Goal: Navigation & Orientation: Find specific page/section

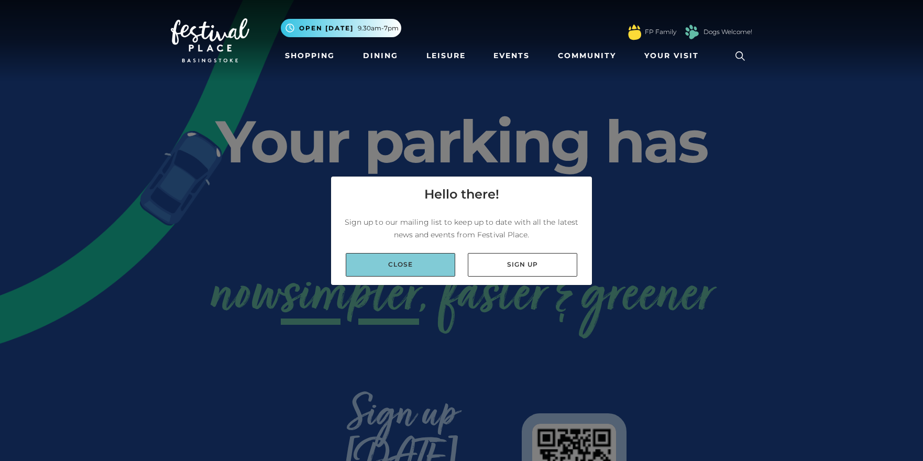
click at [415, 269] on link "Close" at bounding box center [401, 265] width 110 height 24
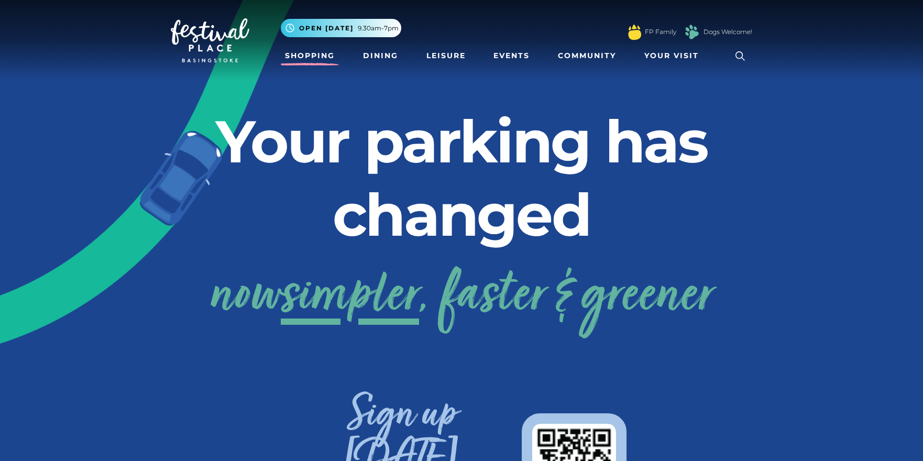
click at [329, 59] on link "Shopping" at bounding box center [310, 55] width 58 height 19
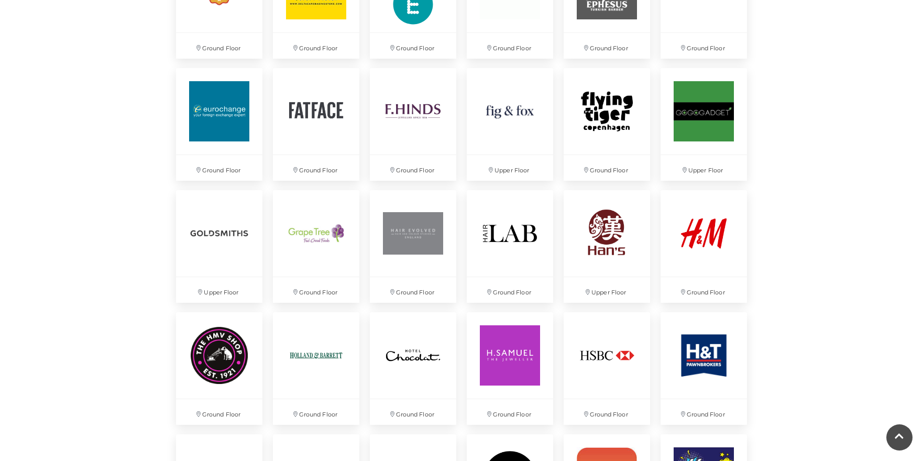
scroll to position [1217, 0]
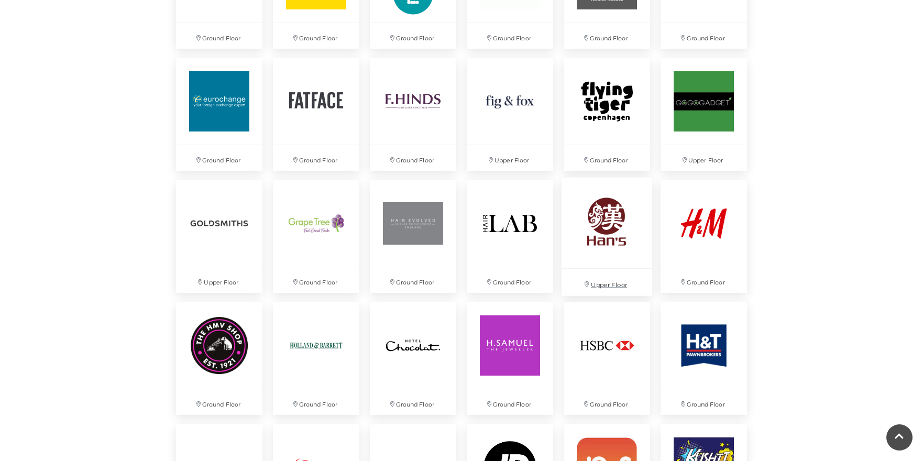
click at [604, 229] on img at bounding box center [607, 222] width 91 height 91
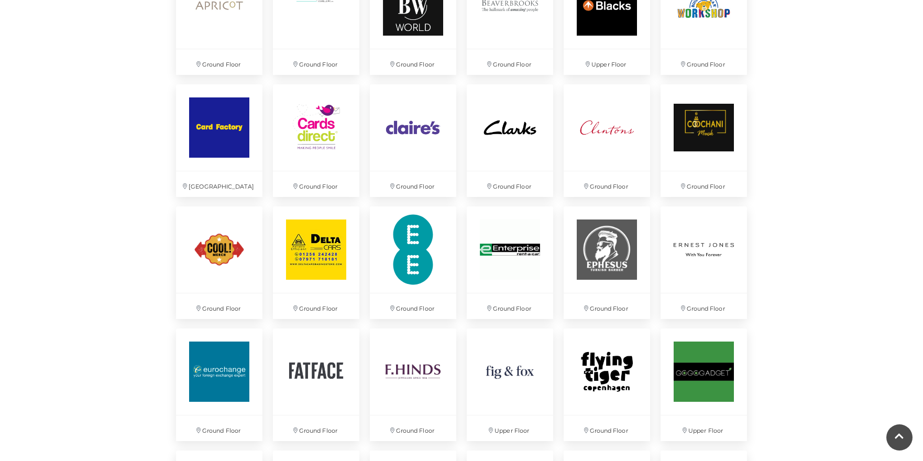
scroll to position [900, 0]
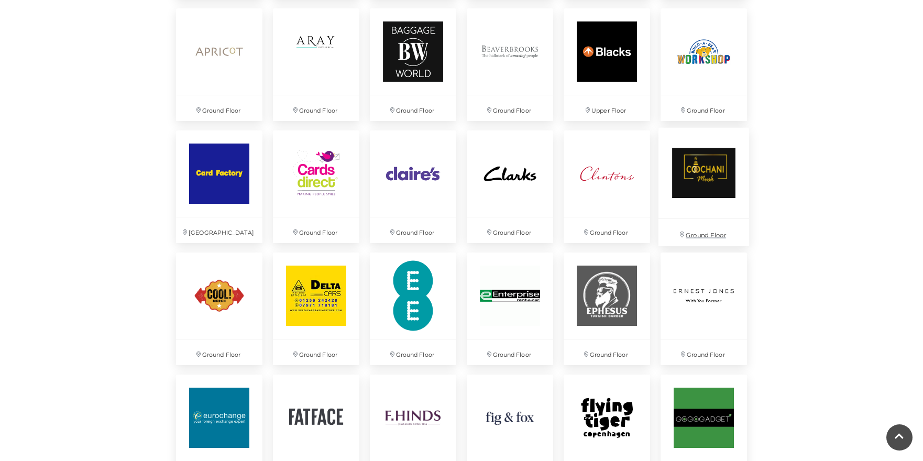
click at [684, 180] on img at bounding box center [703, 173] width 91 height 91
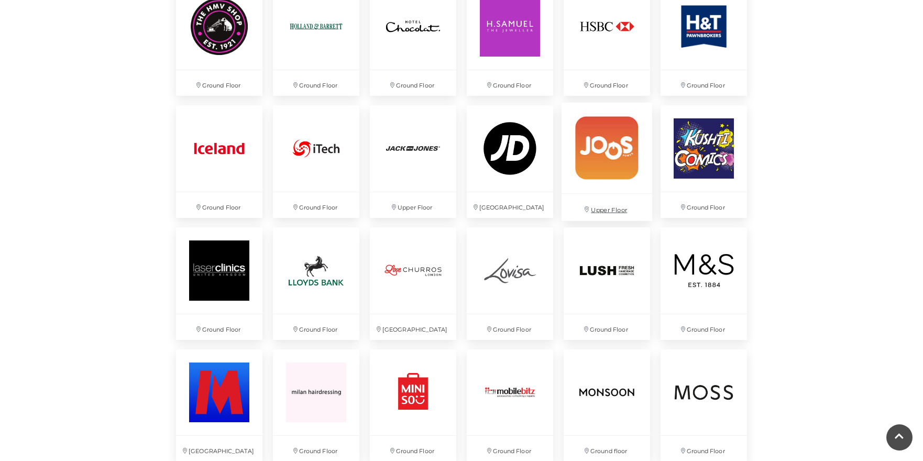
scroll to position [1517, 0]
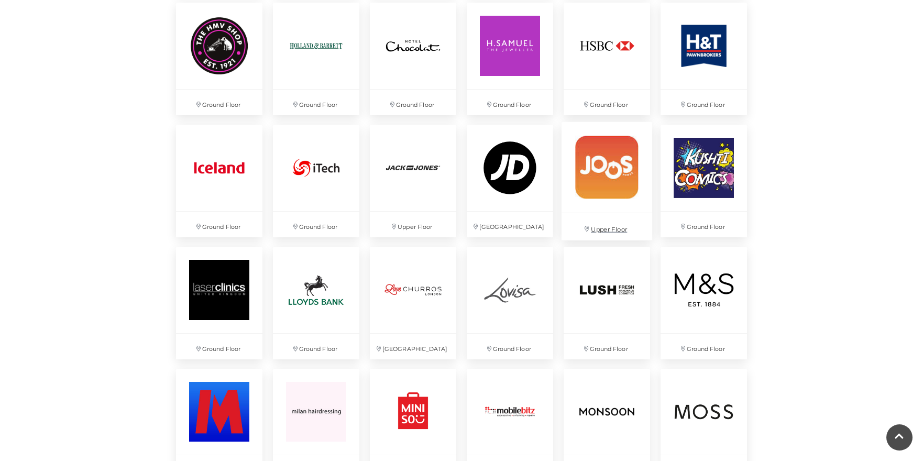
click at [600, 181] on img at bounding box center [607, 167] width 91 height 91
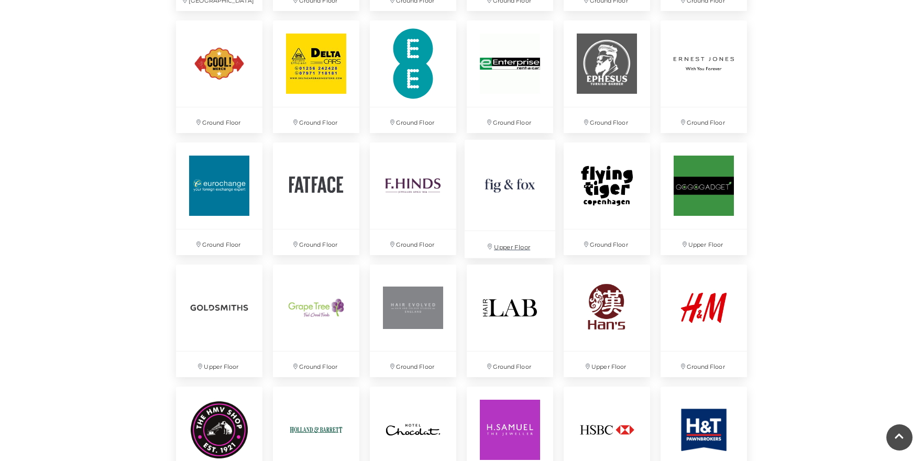
scroll to position [1127, 0]
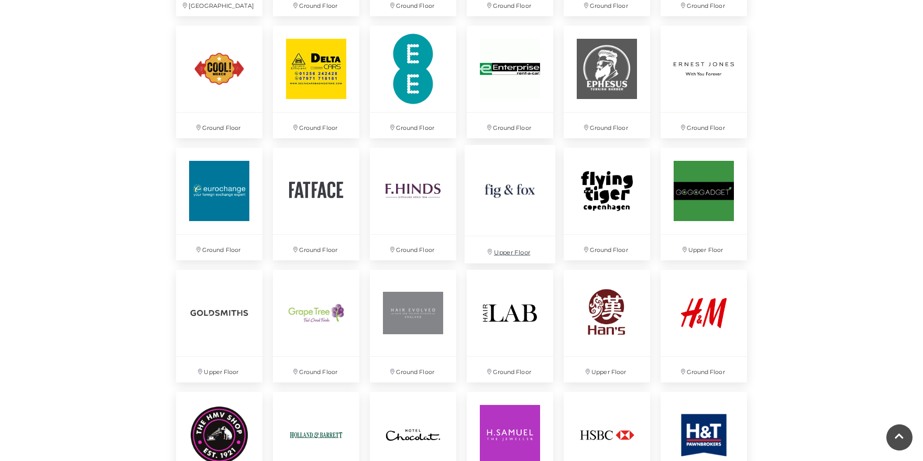
click at [490, 197] on img at bounding box center [510, 190] width 91 height 91
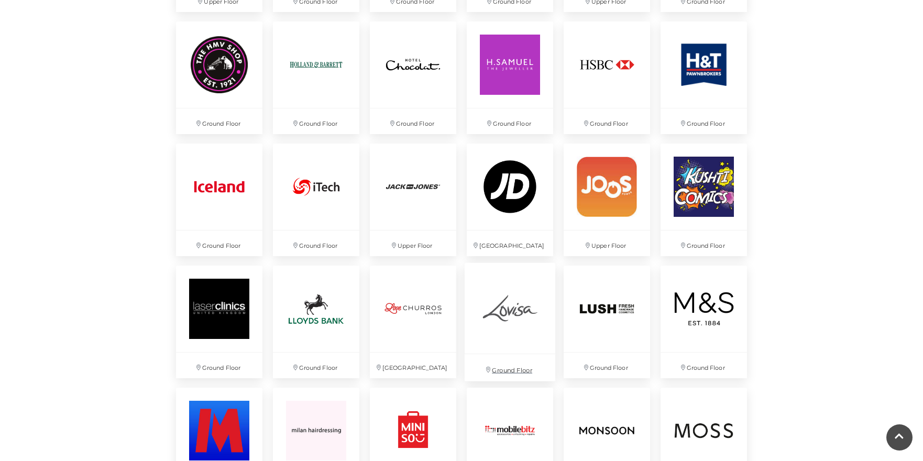
scroll to position [1498, 0]
click at [515, 317] on img at bounding box center [510, 307] width 91 height 91
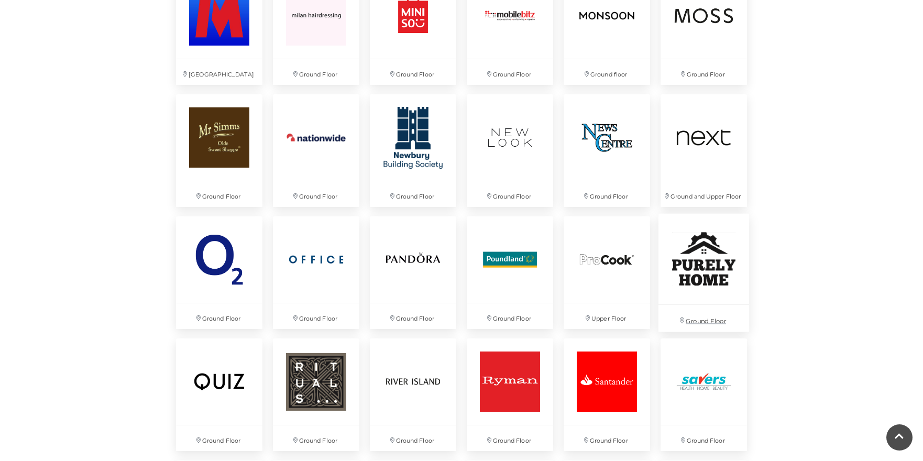
scroll to position [1915, 0]
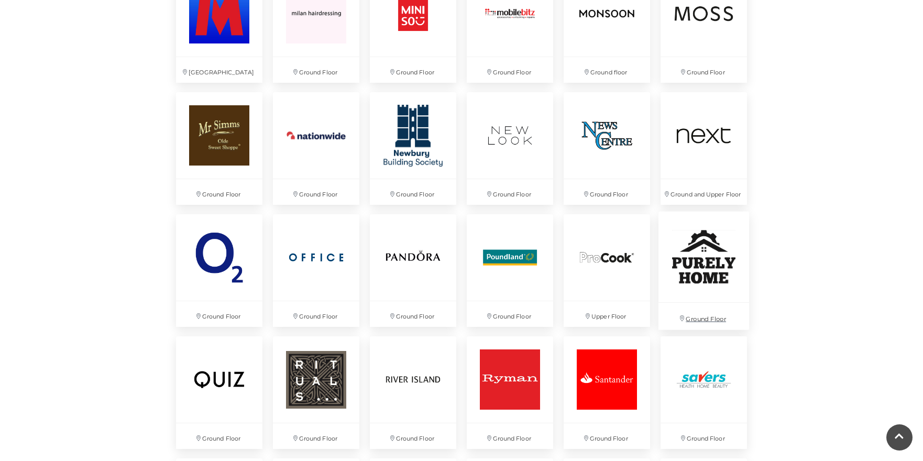
click at [712, 274] on img at bounding box center [703, 257] width 91 height 91
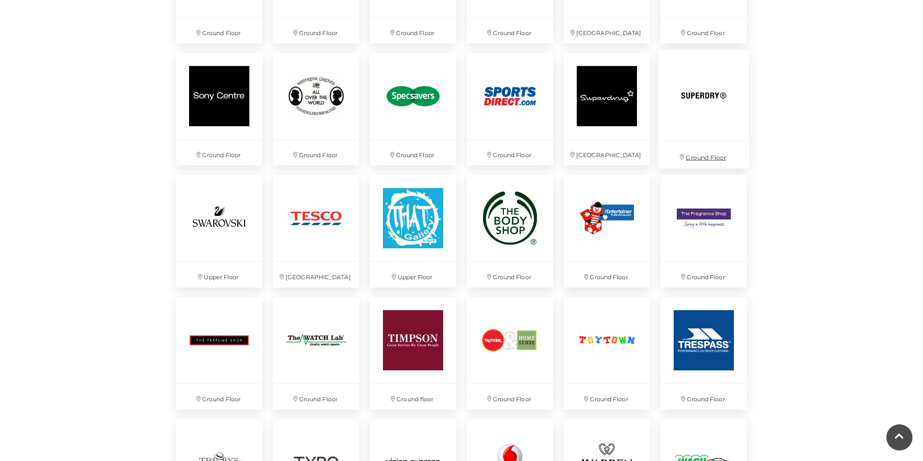
scroll to position [2438, 0]
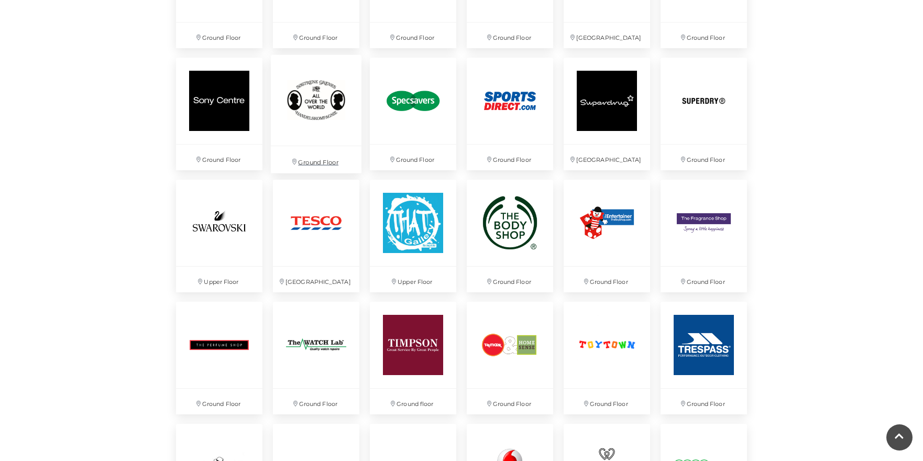
click at [325, 116] on img at bounding box center [316, 100] width 91 height 91
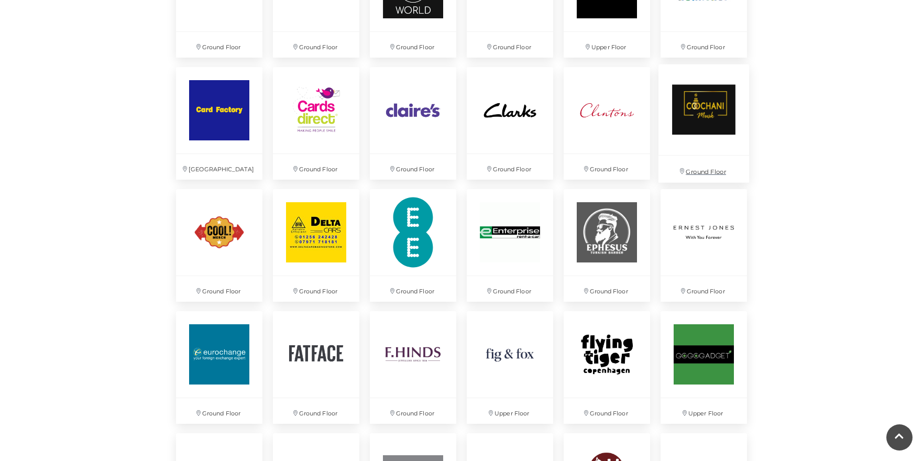
scroll to position [949, 0]
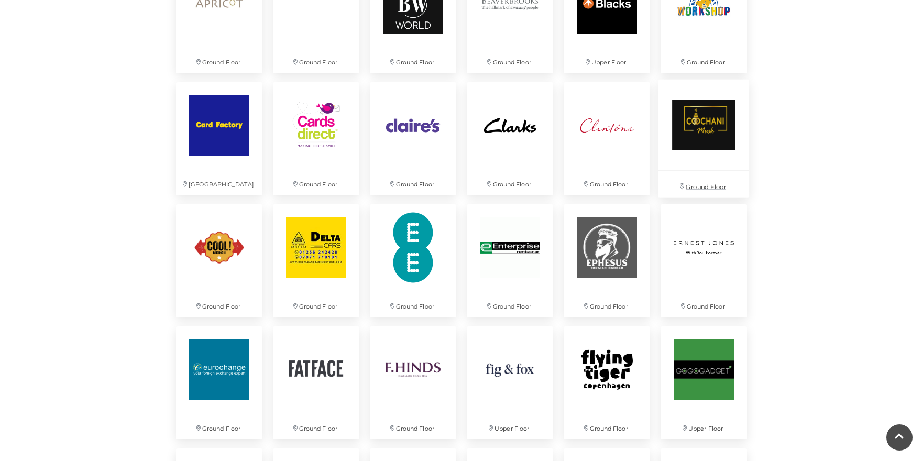
click at [710, 138] on img at bounding box center [703, 125] width 91 height 91
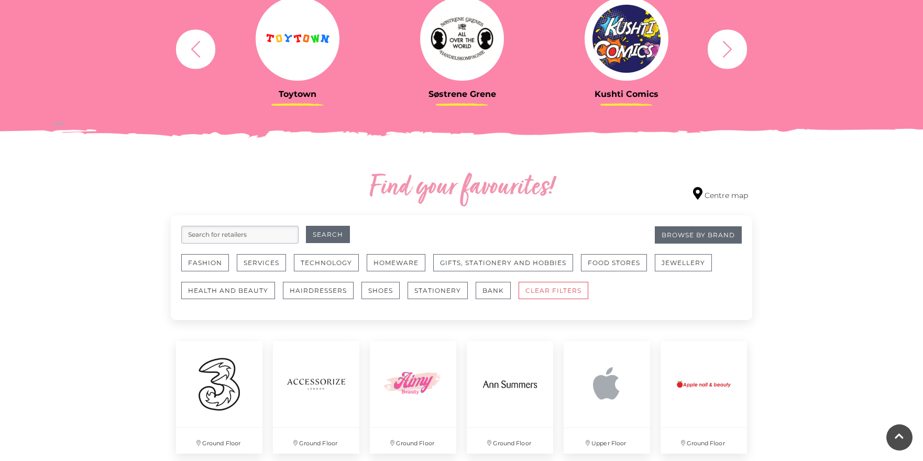
scroll to position [456, 0]
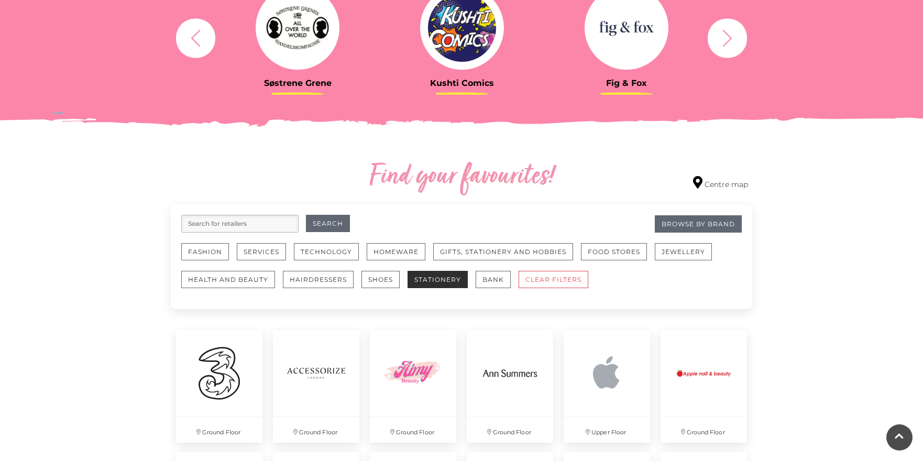
click at [433, 282] on button "Stationery" at bounding box center [438, 279] width 60 height 17
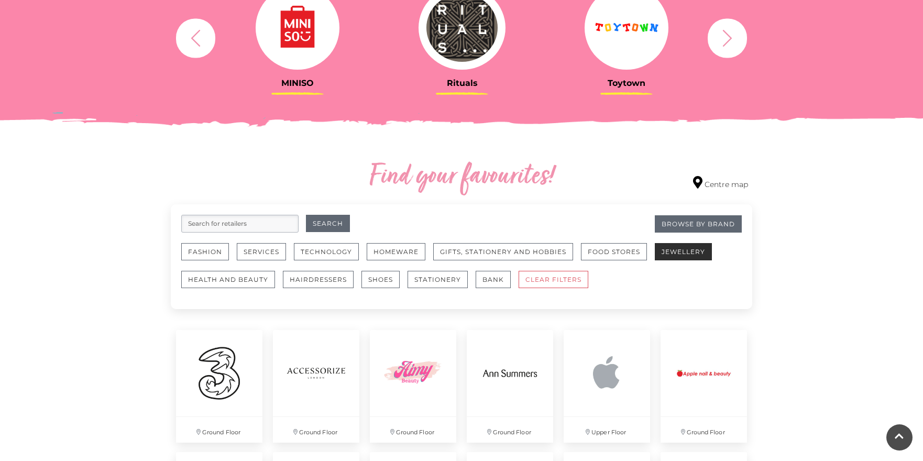
click at [679, 249] on button "Jewellery" at bounding box center [683, 251] width 57 height 17
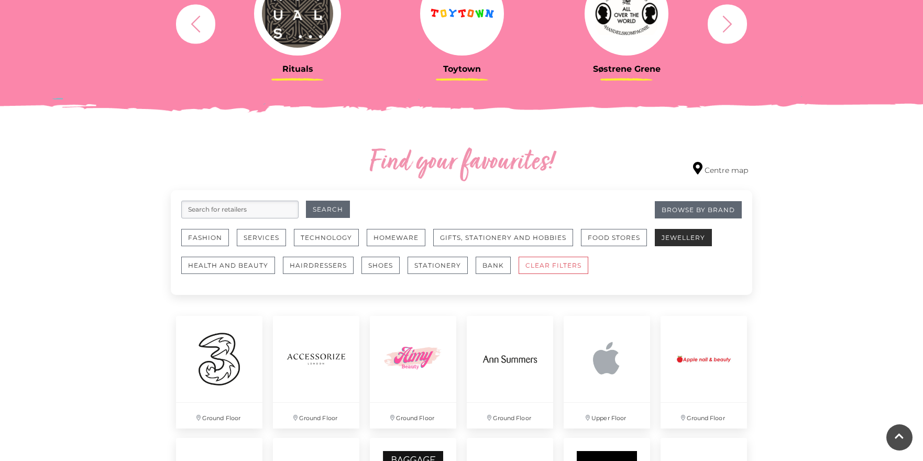
scroll to position [473, 0]
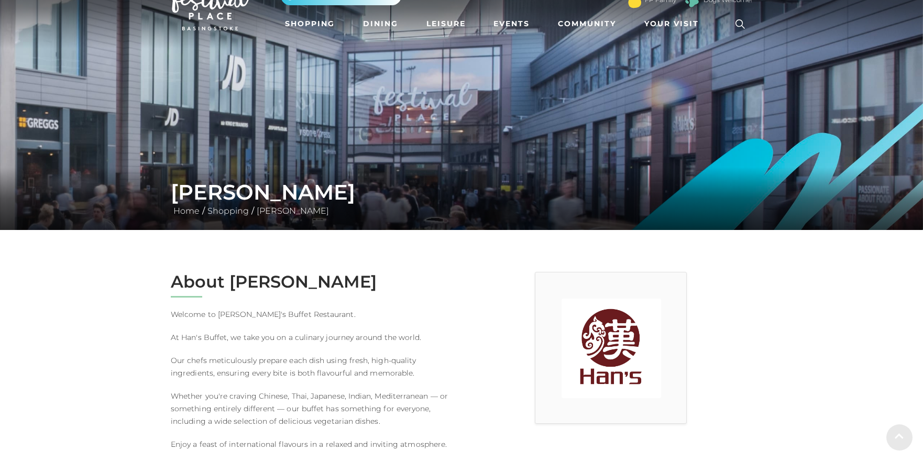
scroll to position [48, 0]
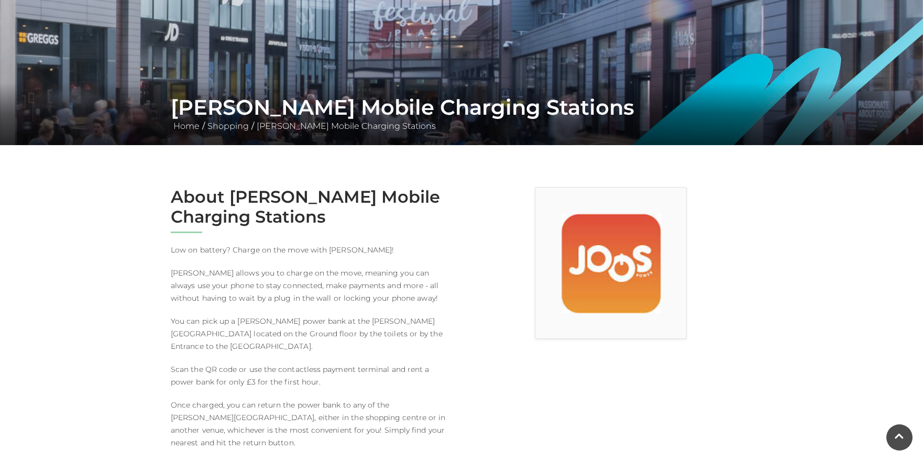
scroll to position [120, 0]
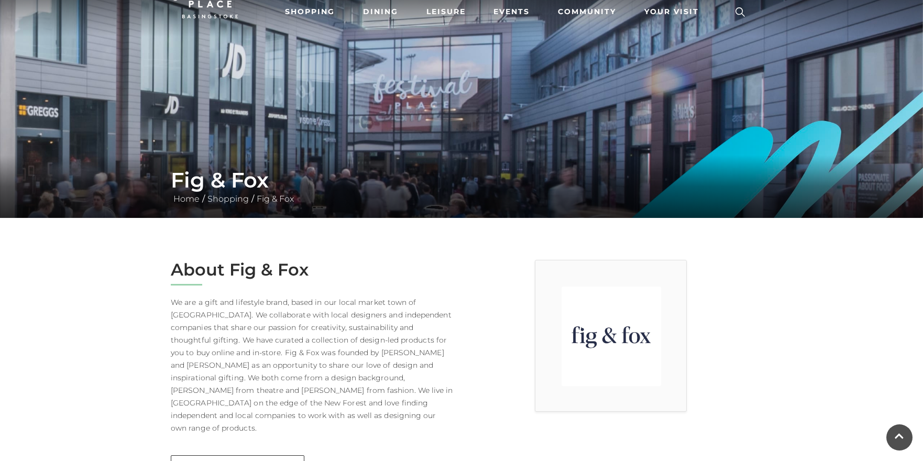
scroll to position [45, 0]
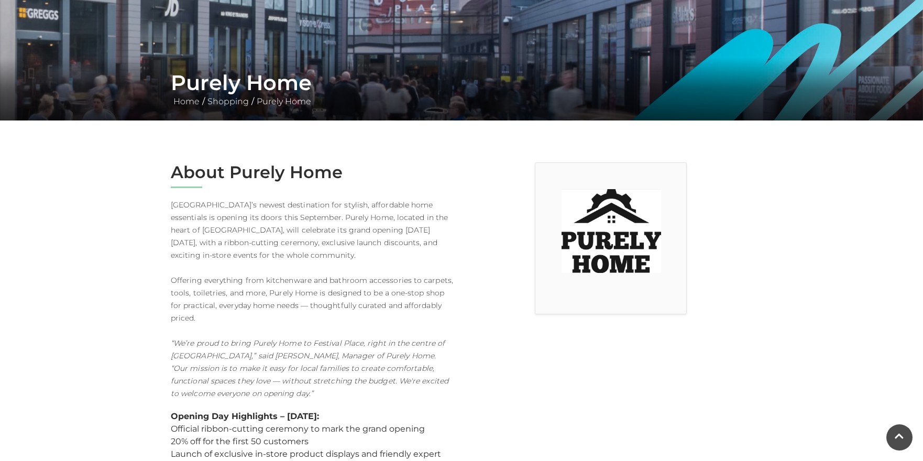
scroll to position [148, 0]
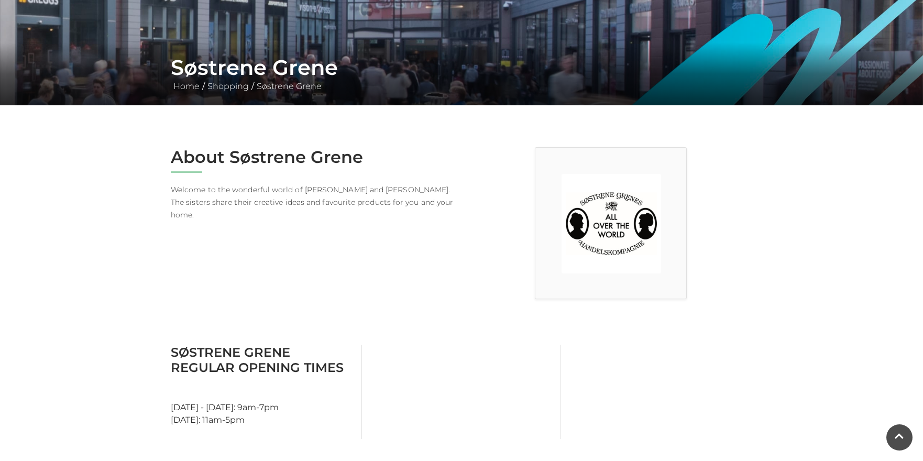
scroll to position [158, 0]
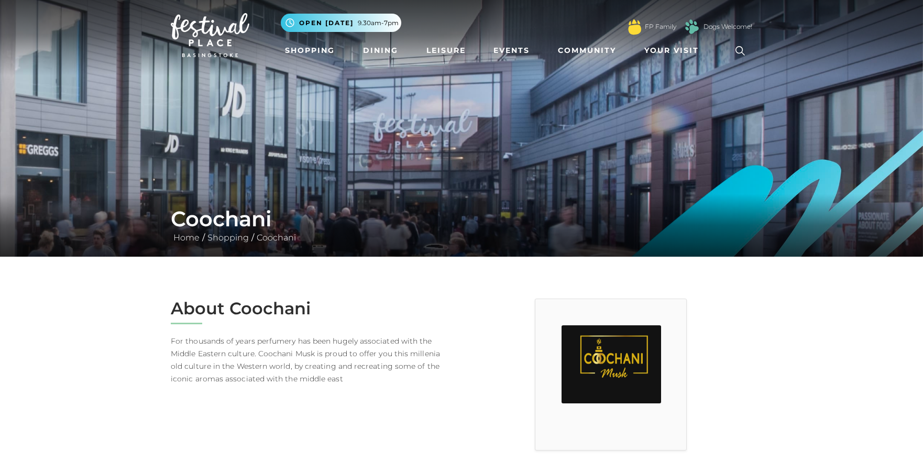
scroll to position [8, 0]
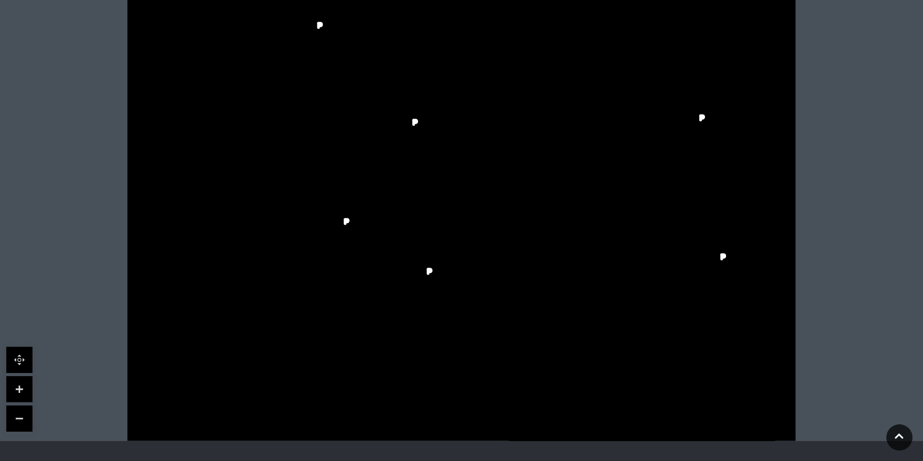
scroll to position [291, 0]
click at [127, 200] on icon at bounding box center [461, 207] width 838 height 472
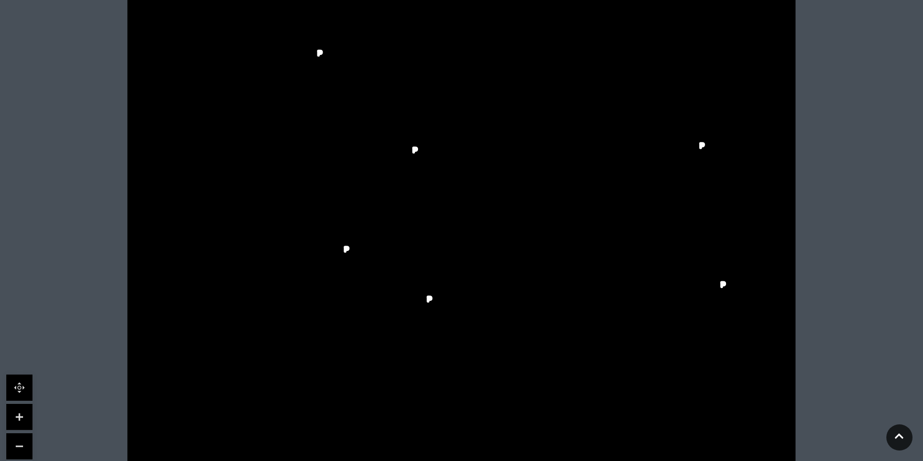
scroll to position [265, 0]
